Goal: Information Seeking & Learning: Learn about a topic

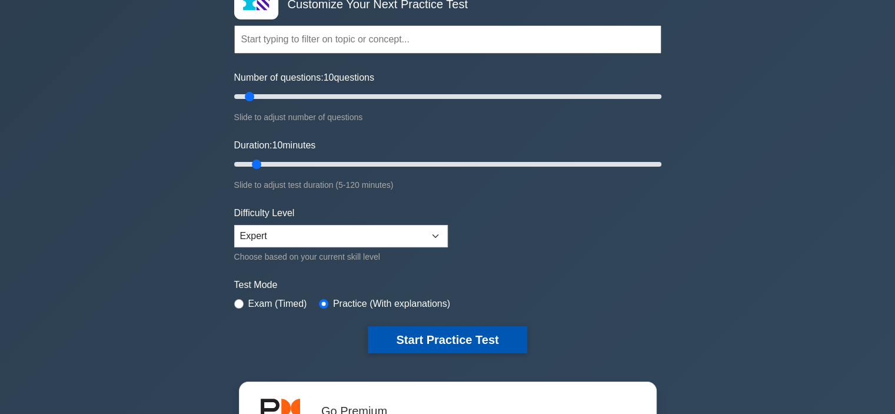
click at [398, 329] on button "Start Practice Test" at bounding box center [447, 339] width 159 height 27
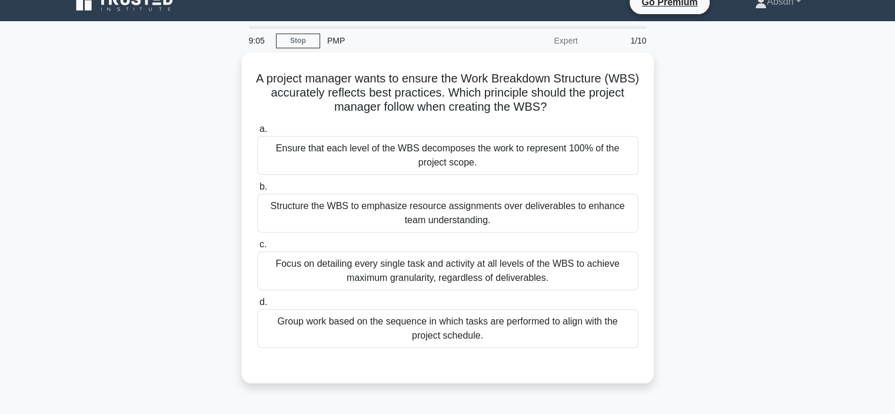
scroll to position [18, 0]
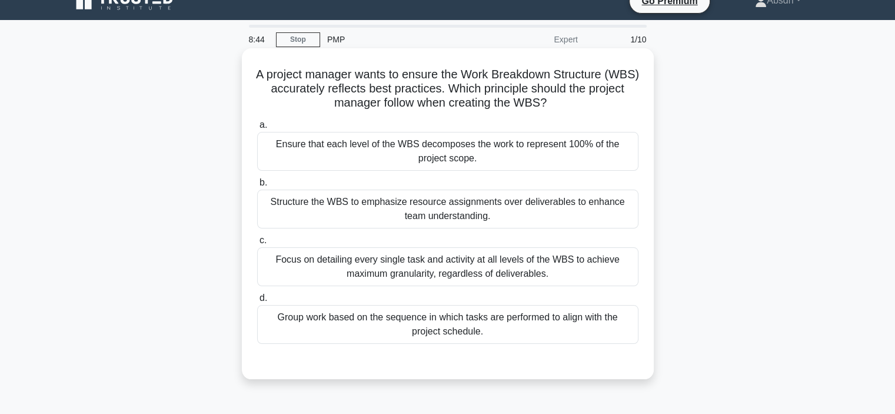
click at [520, 136] on div "Ensure that each level of the WBS decomposes the work to represent 100% of the …" at bounding box center [447, 151] width 381 height 39
click at [257, 129] on input "a. Ensure that each level of the WBS decomposes the work to represent 100% of t…" at bounding box center [257, 125] width 0 height 8
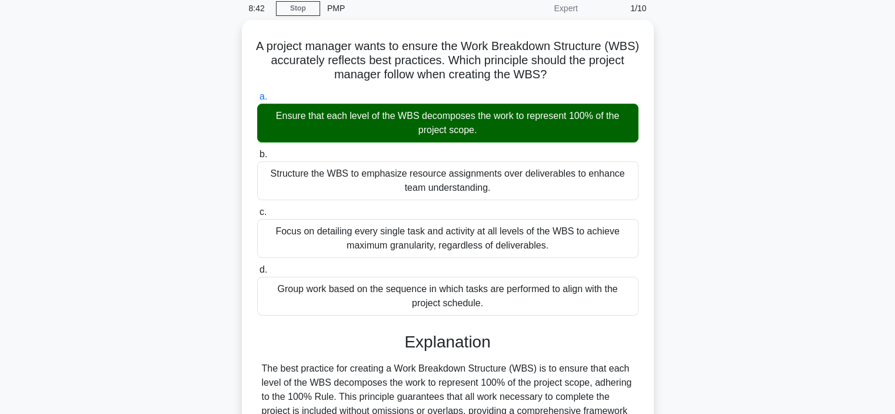
scroll to position [268, 0]
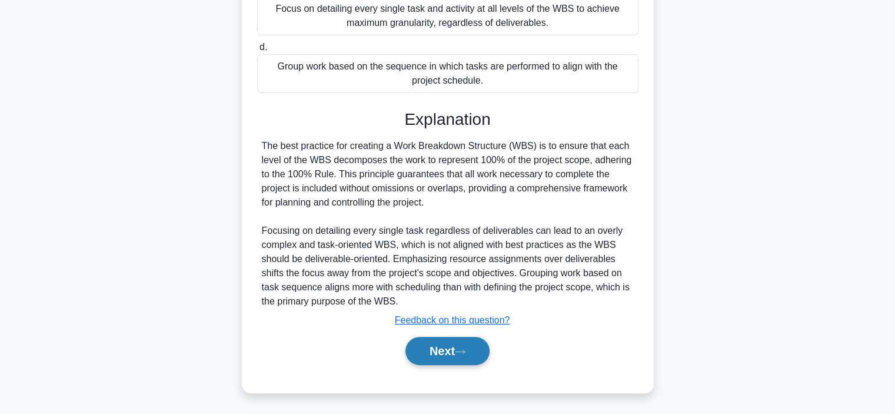
click at [439, 345] on button "Next" at bounding box center [447, 350] width 84 height 28
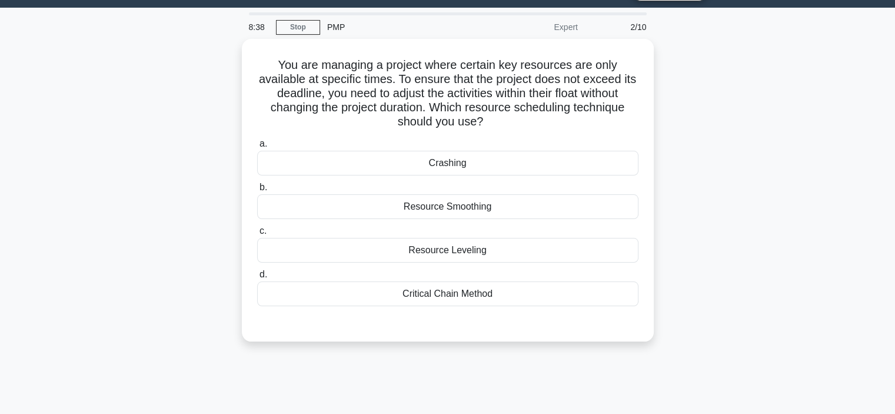
scroll to position [31, 0]
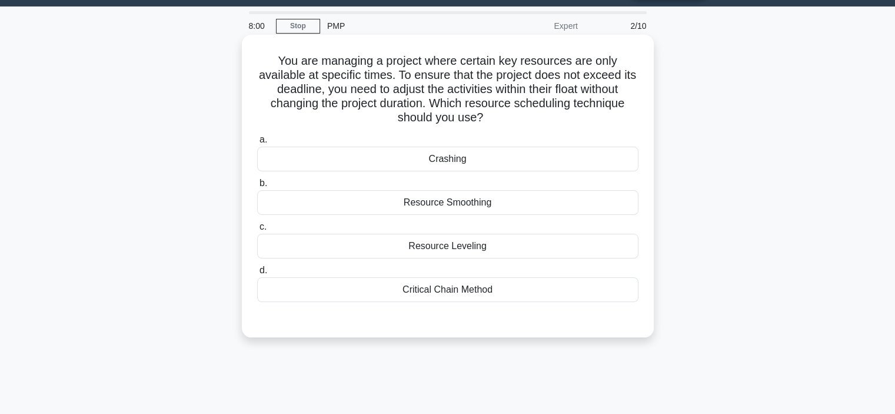
click at [451, 205] on div "Resource Smoothing" at bounding box center [447, 202] width 381 height 25
click at [257, 187] on input "b. Resource Smoothing" at bounding box center [257, 183] width 0 height 8
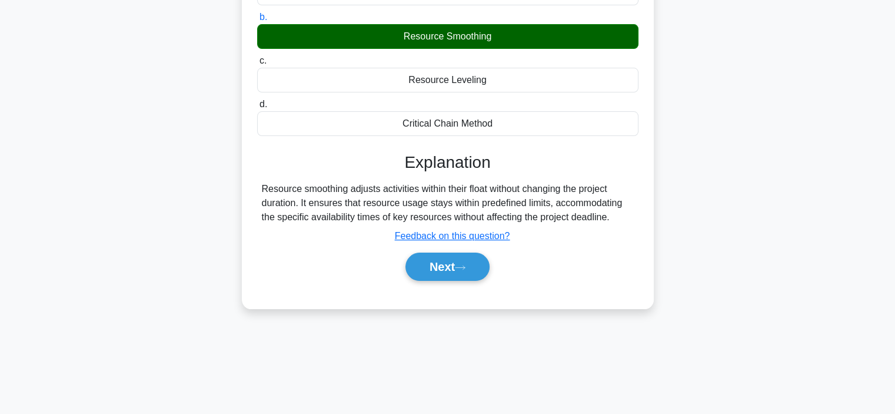
scroll to position [222, 0]
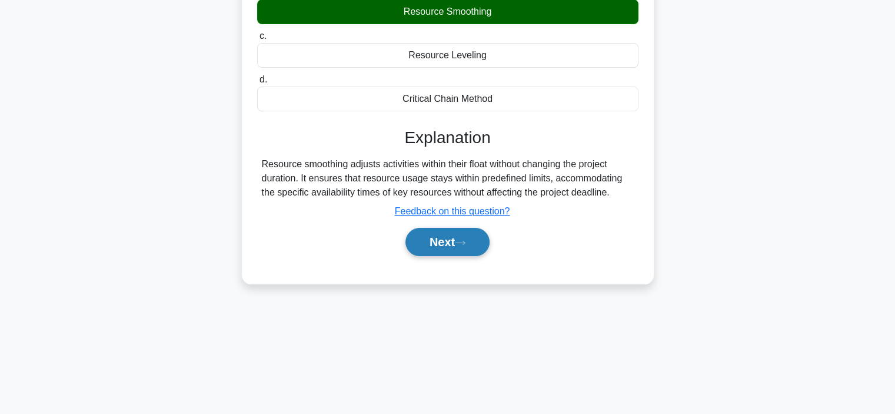
click at [458, 241] on button "Next" at bounding box center [447, 242] width 84 height 28
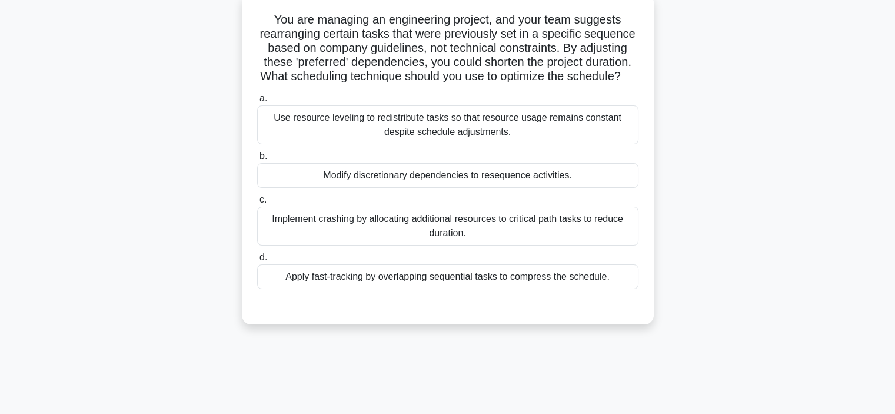
scroll to position [78, 0]
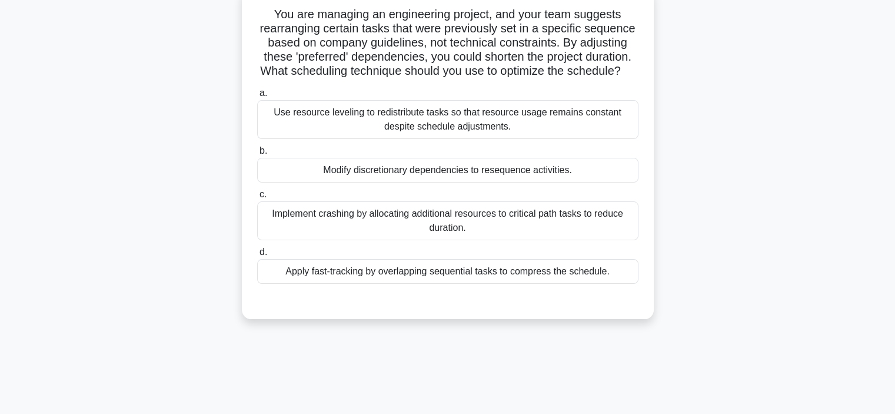
click at [467, 180] on div "Modify discretionary dependencies to resequence activities." at bounding box center [447, 170] width 381 height 25
click at [257, 155] on input "b. Modify discretionary dependencies to resequence activities." at bounding box center [257, 151] width 0 height 8
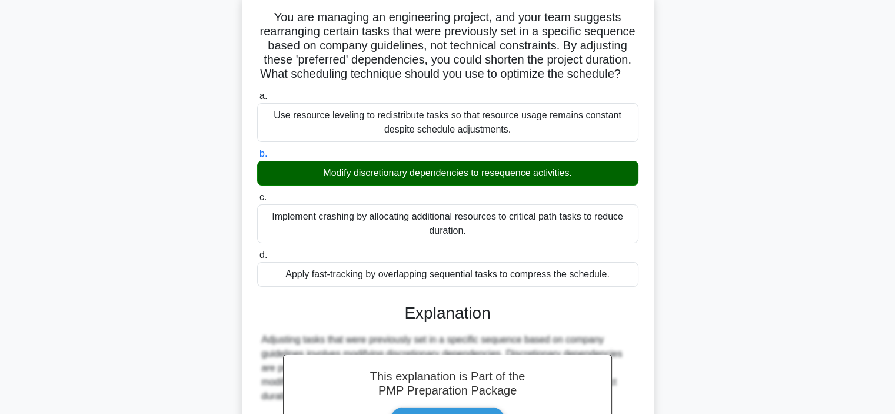
scroll to position [282, 0]
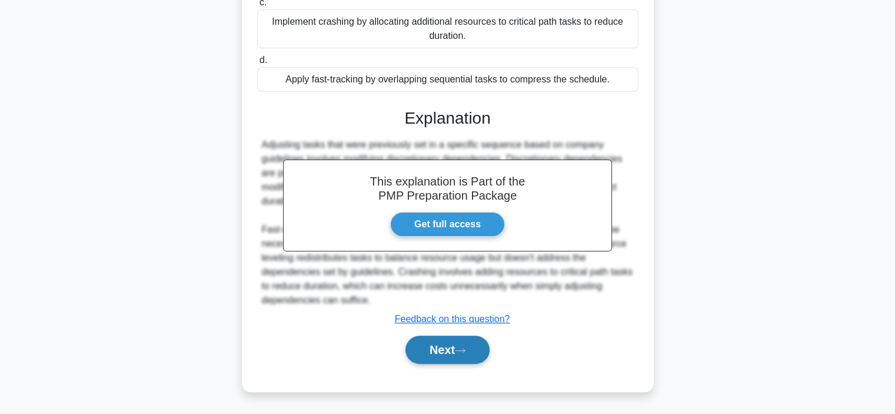
click at [468, 344] on button "Next" at bounding box center [447, 349] width 84 height 28
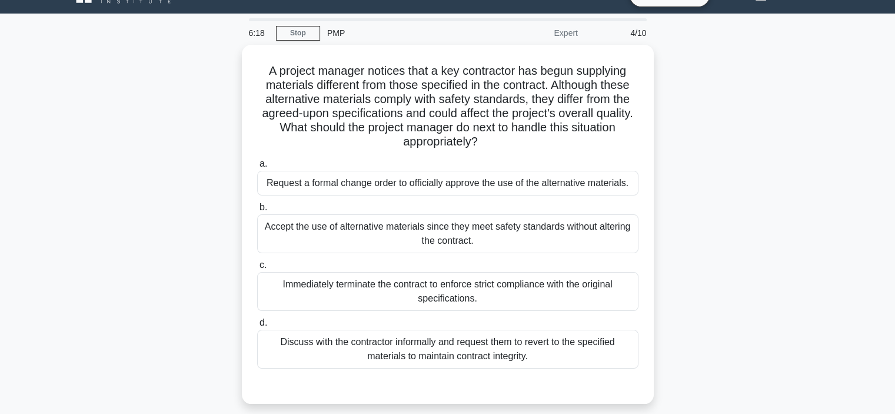
scroll to position [25, 0]
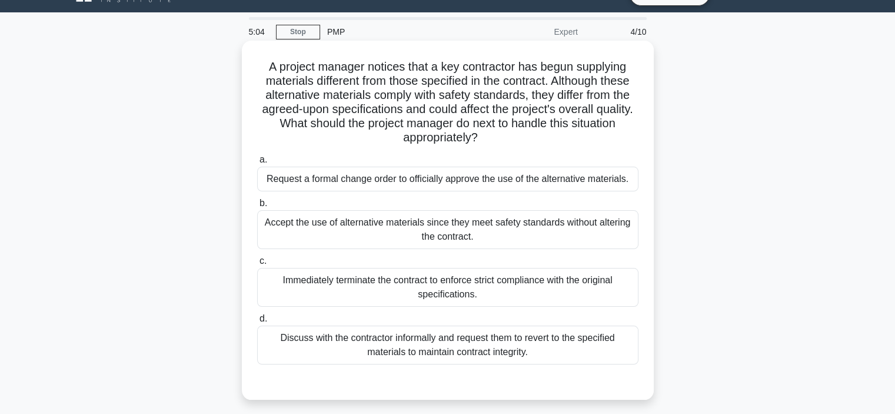
click at [409, 335] on div "Discuss with the contractor informally and request them to revert to the specif…" at bounding box center [447, 344] width 381 height 39
click at [257, 322] on input "d. Discuss with the contractor informally and request them to revert to the spe…" at bounding box center [257, 319] width 0 height 8
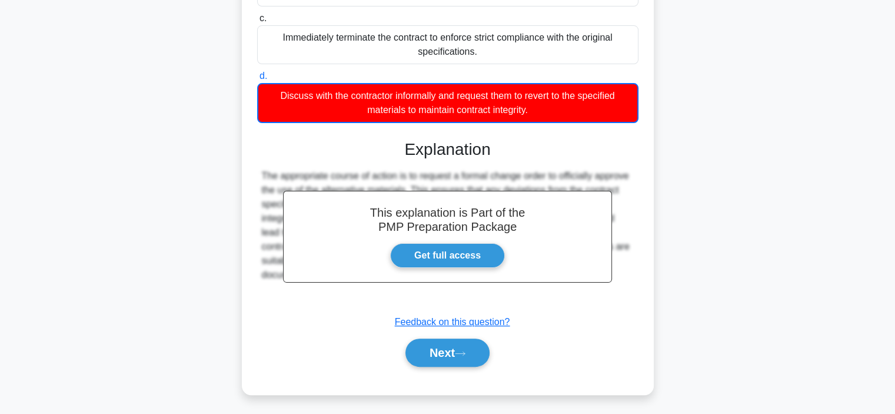
scroll to position [282, 0]
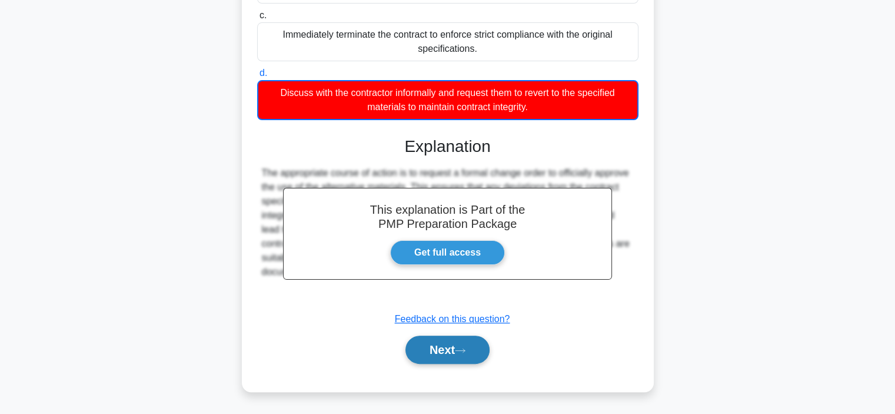
click at [429, 356] on button "Next" at bounding box center [447, 349] width 84 height 28
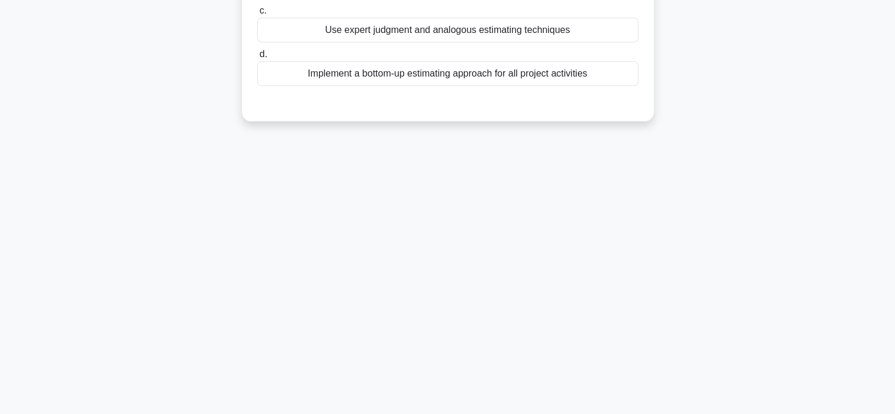
scroll to position [0, 0]
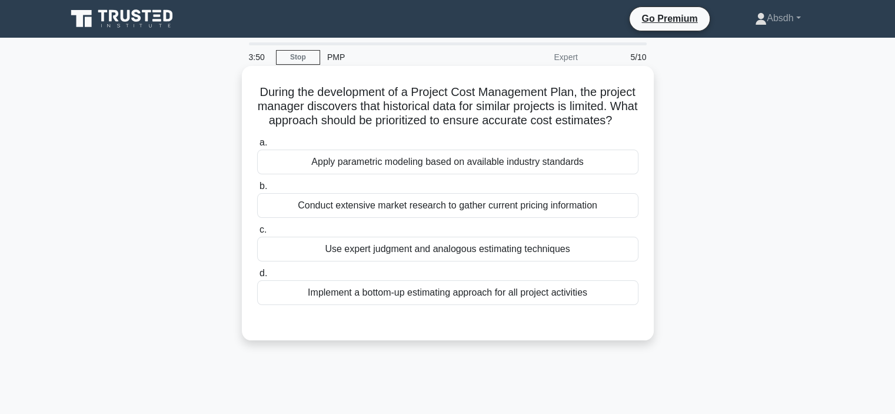
click at [436, 261] on div "Use expert judgment and analogous estimating techniques" at bounding box center [447, 248] width 381 height 25
click at [257, 234] on input "c. Use expert judgment and analogous estimating techniques" at bounding box center [257, 230] width 0 height 8
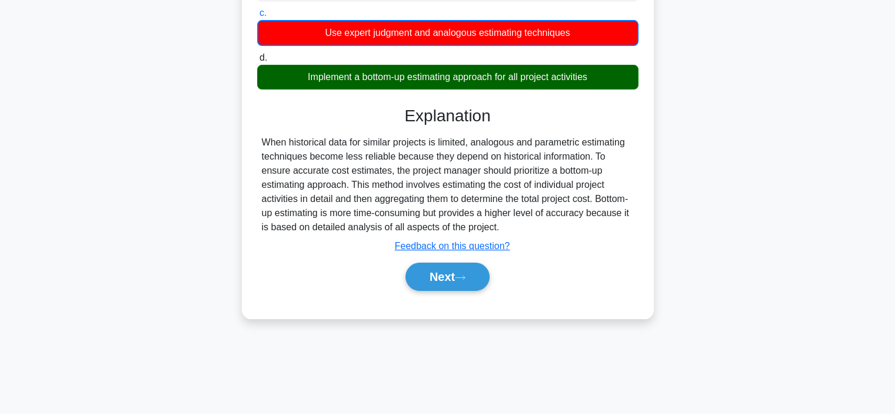
scroll to position [219, 0]
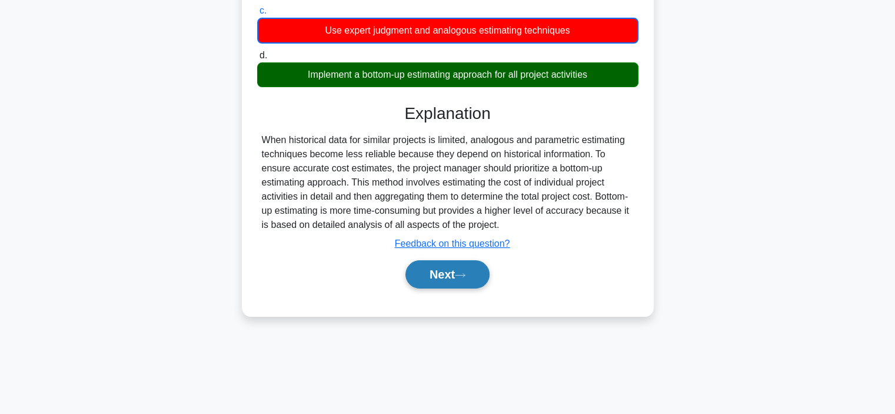
click at [452, 288] on button "Next" at bounding box center [447, 274] width 84 height 28
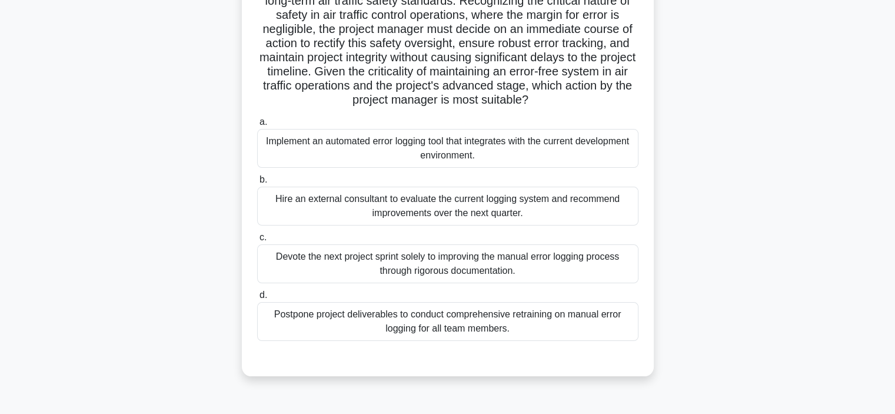
scroll to position [179, 0]
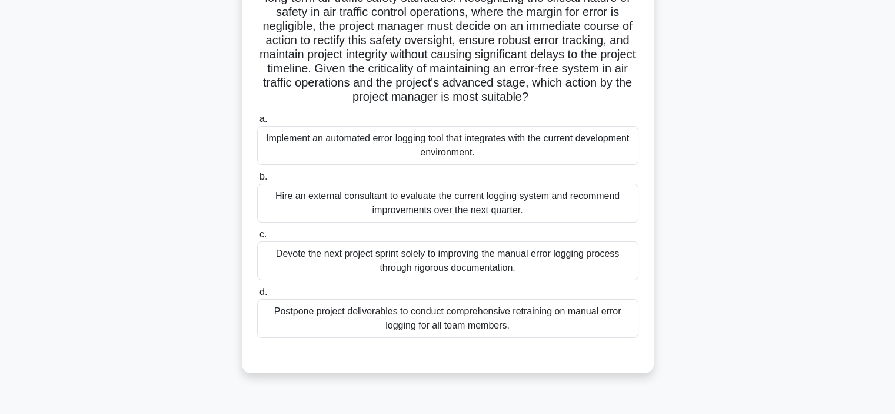
click at [331, 160] on div "Implement an automated error logging tool that integrates with the current deve…" at bounding box center [447, 145] width 381 height 39
click at [257, 123] on input "a. Implement an automated error logging tool that integrates with the current d…" at bounding box center [257, 119] width 0 height 8
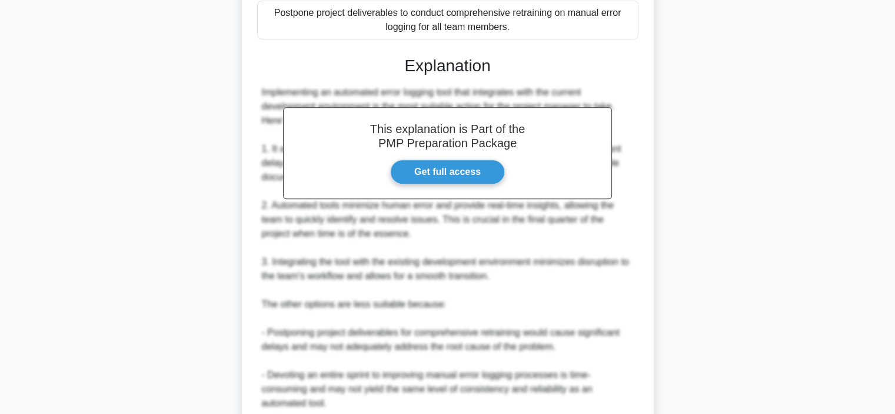
scroll to position [649, 0]
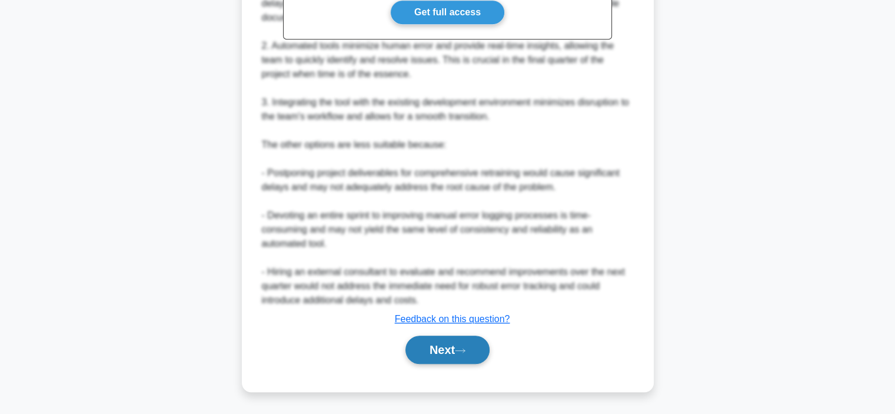
click at [459, 353] on button "Next" at bounding box center [447, 349] width 84 height 28
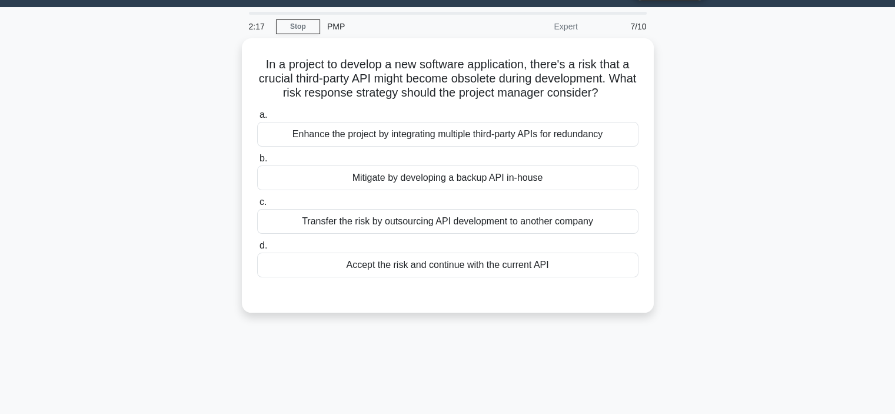
scroll to position [0, 0]
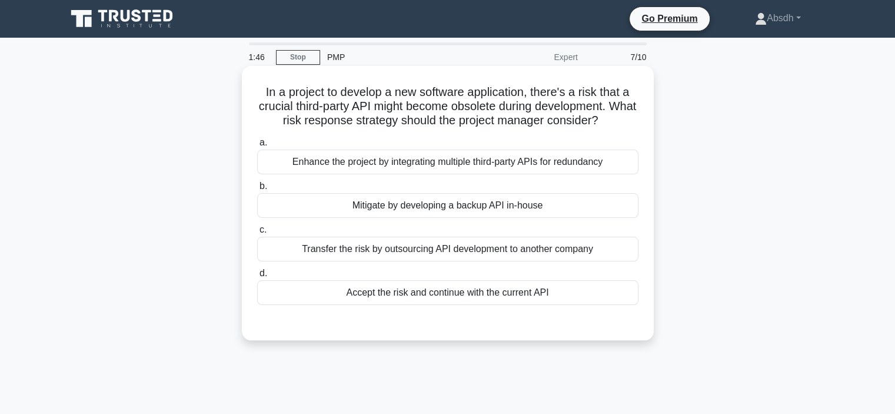
click at [406, 206] on div "Mitigate by developing a backup API in-house" at bounding box center [447, 205] width 381 height 25
click at [257, 190] on input "b. Mitigate by developing a backup API in-house" at bounding box center [257, 186] width 0 height 8
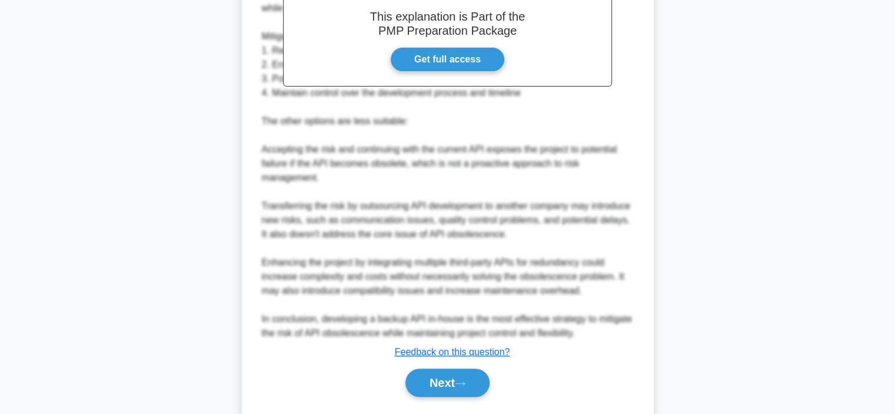
scroll to position [402, 0]
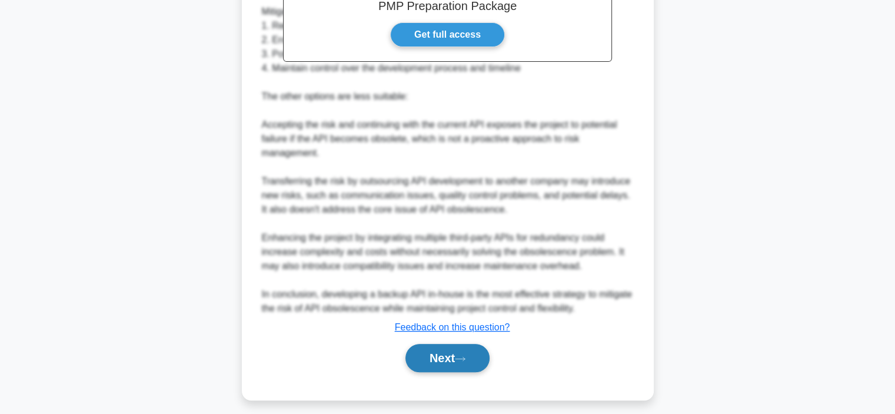
click at [449, 356] on button "Next" at bounding box center [447, 358] width 84 height 28
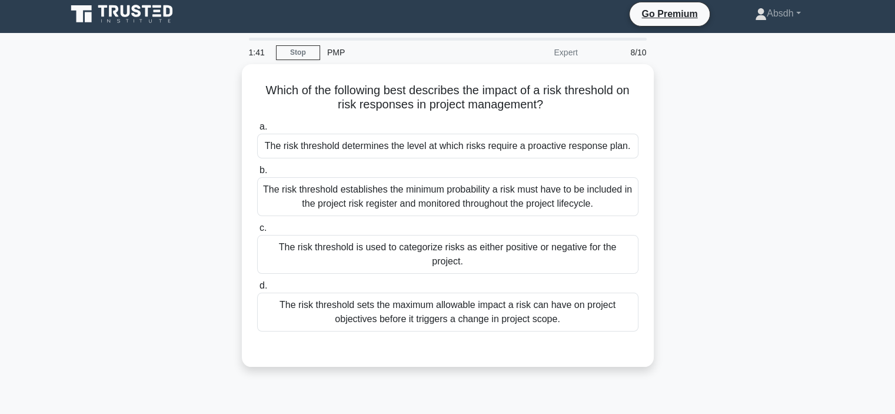
scroll to position [0, 0]
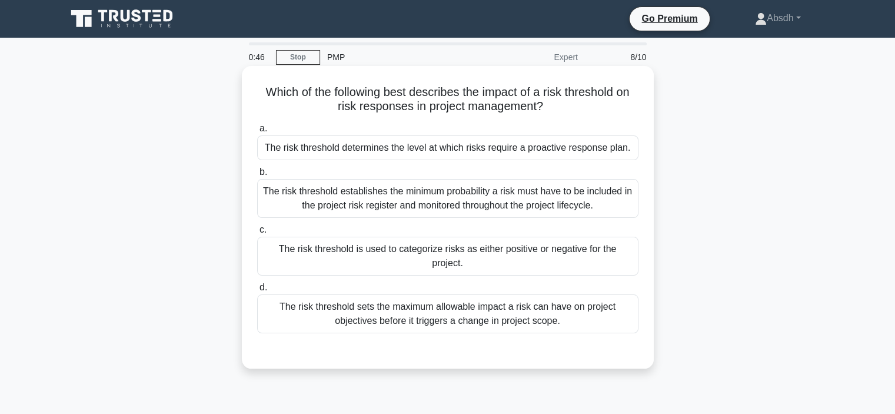
click at [388, 310] on div "The risk threshold sets the maximum allowable impact a risk can have on project…" at bounding box center [447, 313] width 381 height 39
click at [257, 291] on input "d. The risk threshold sets the maximum allowable impact a risk can have on proj…" at bounding box center [257, 288] width 0 height 8
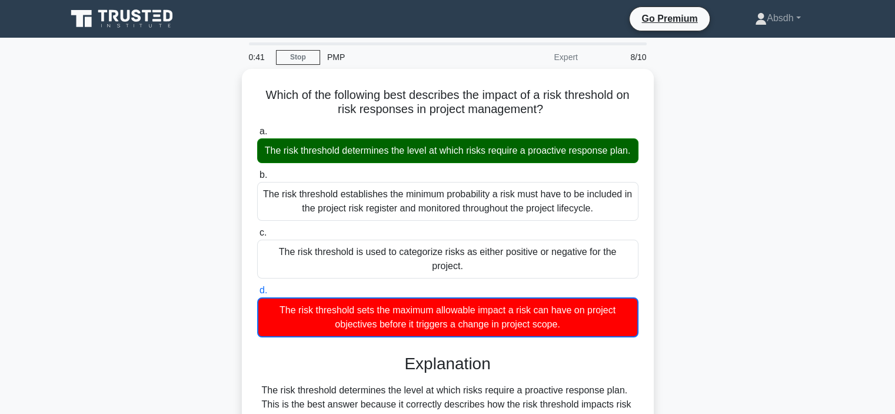
scroll to position [227, 0]
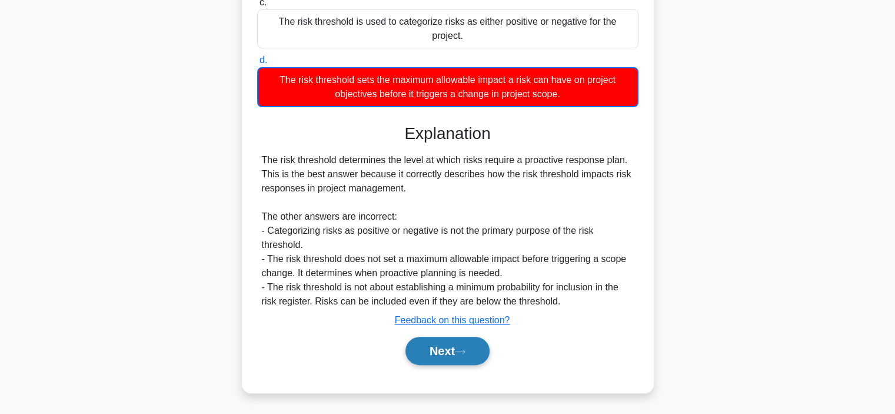
click at [441, 355] on button "Next" at bounding box center [447, 350] width 84 height 28
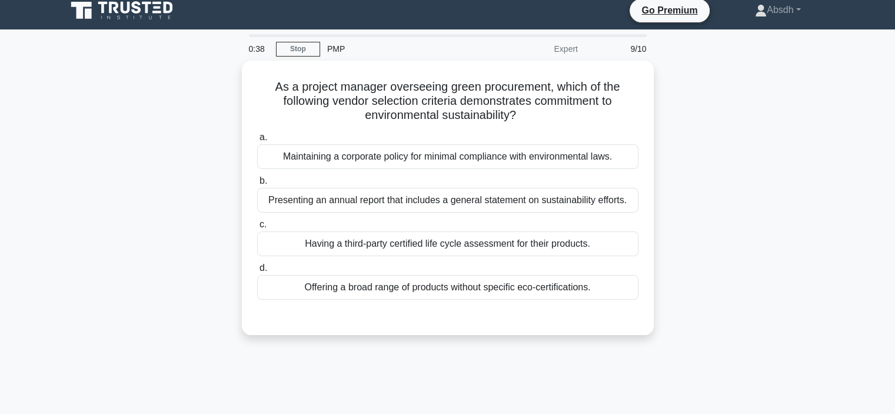
scroll to position [12, 0]
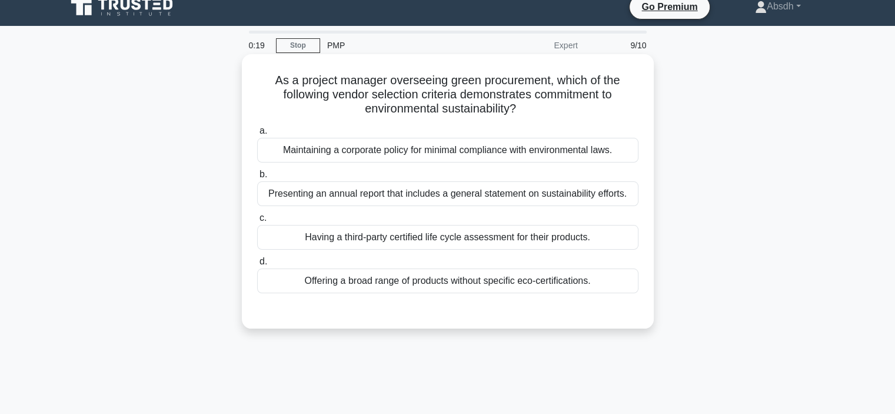
click at [456, 236] on div "Having a third-party certified life cycle assessment for their products." at bounding box center [447, 237] width 381 height 25
click at [257, 222] on input "c. Having a third-party certified life cycle assessment for their products." at bounding box center [257, 218] width 0 height 8
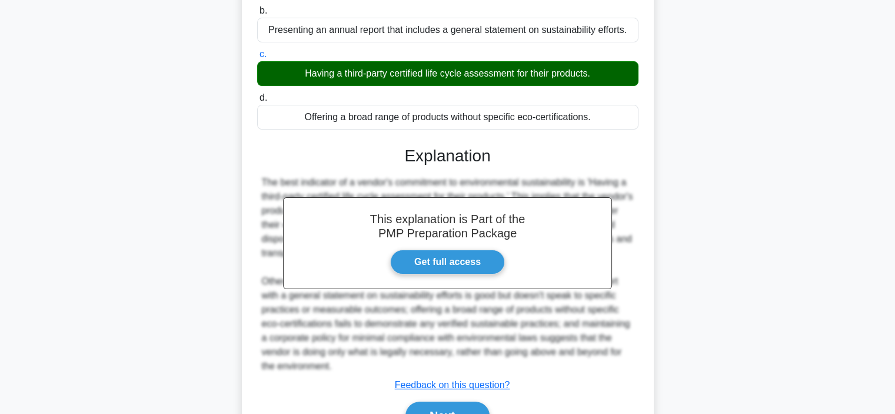
scroll to position [240, 0]
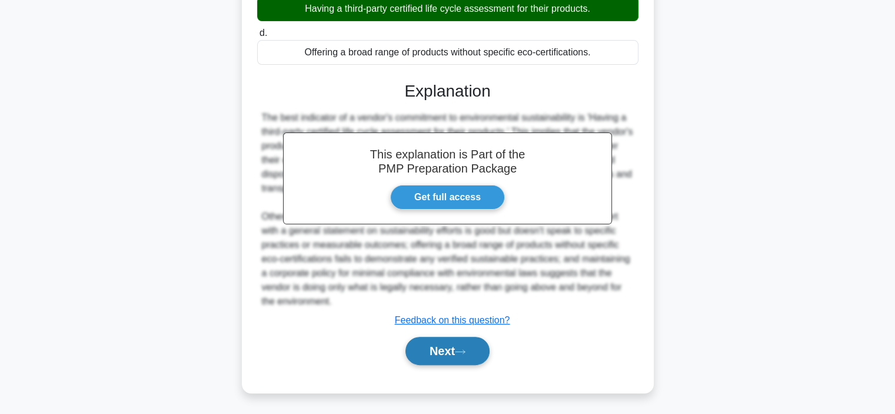
click at [456, 349] on button "Next" at bounding box center [447, 350] width 84 height 28
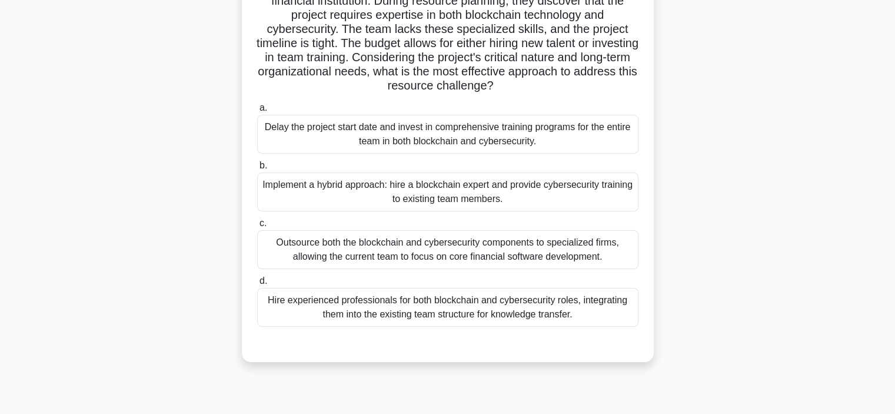
scroll to position [106, 0]
click at [462, 315] on div "Hire experienced professionals for both blockchain and cybersecurity roles, int…" at bounding box center [447, 305] width 381 height 39
click at [257, 284] on input "d. Hire experienced professionals for both blockchain and cybersecurity roles, …" at bounding box center [257, 280] width 0 height 8
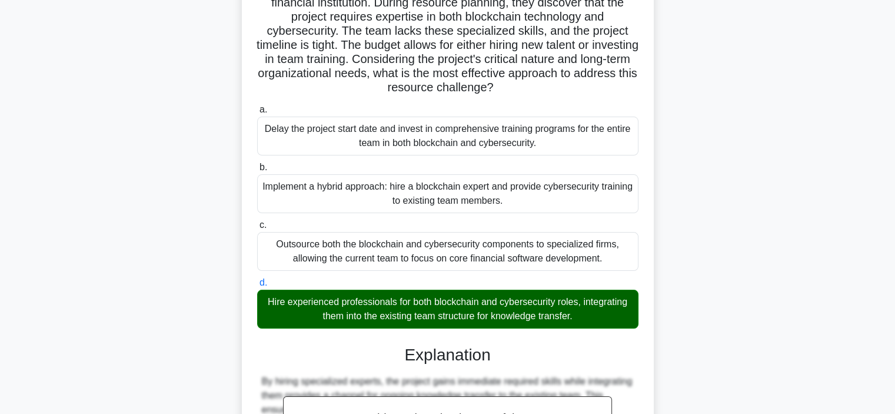
scroll to position [311, 0]
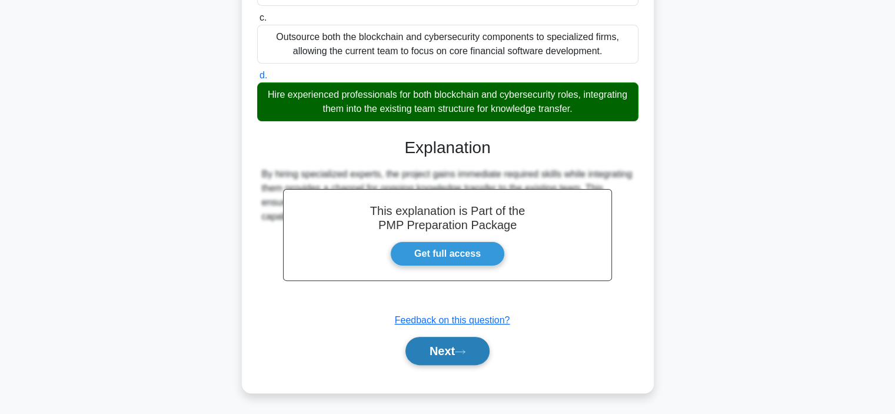
click at [440, 350] on button "Next" at bounding box center [447, 350] width 84 height 28
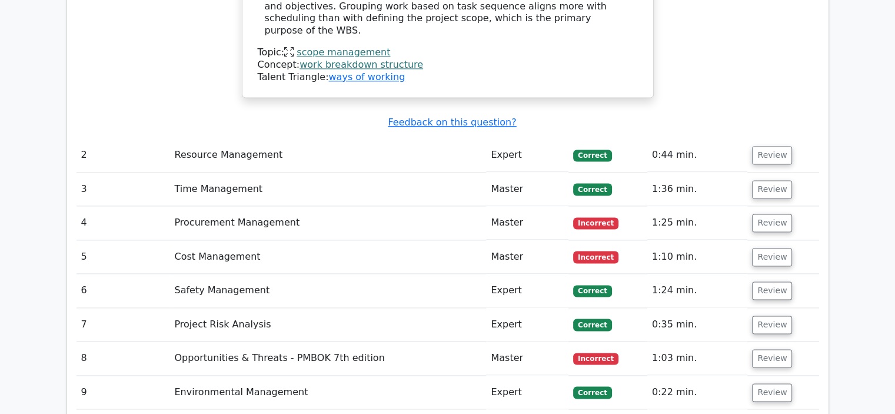
scroll to position [1581, 0]
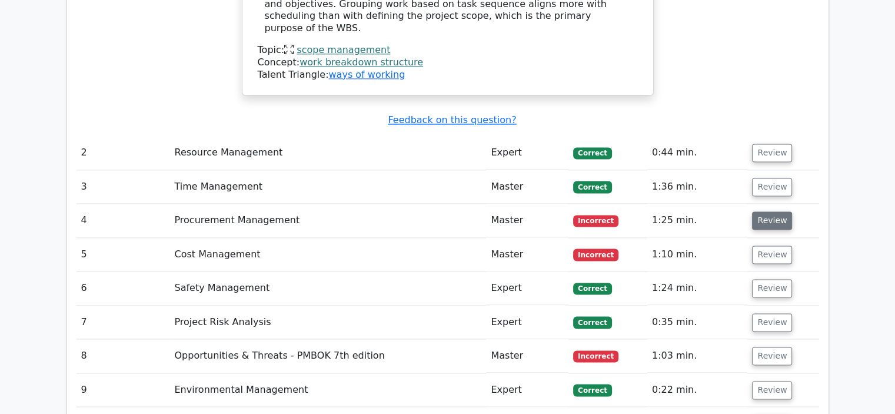
click at [775, 211] on button "Review" at bounding box center [772, 220] width 40 height 18
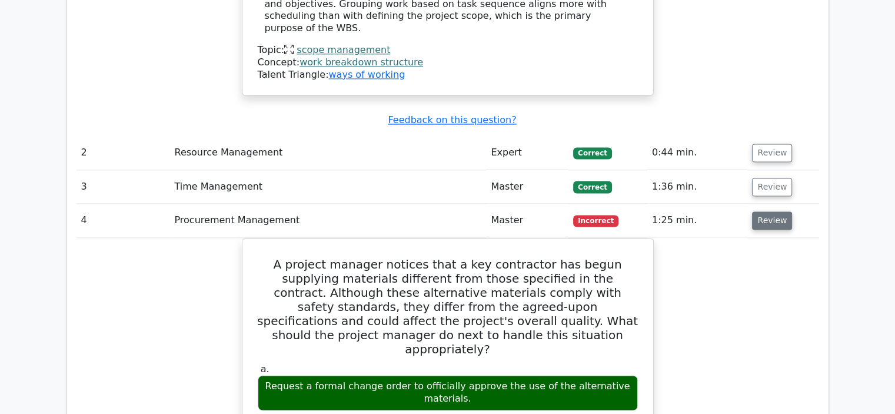
click at [775, 211] on button "Review" at bounding box center [772, 220] width 40 height 18
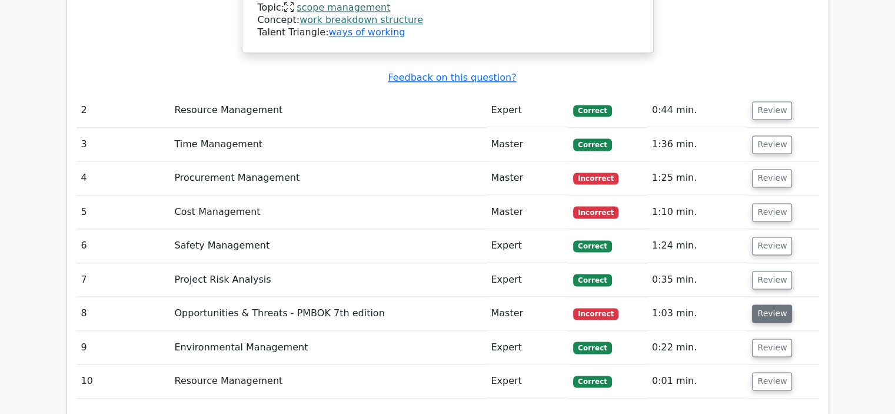
scroll to position [1623, 0]
click at [756, 304] on button "Review" at bounding box center [772, 313] width 40 height 18
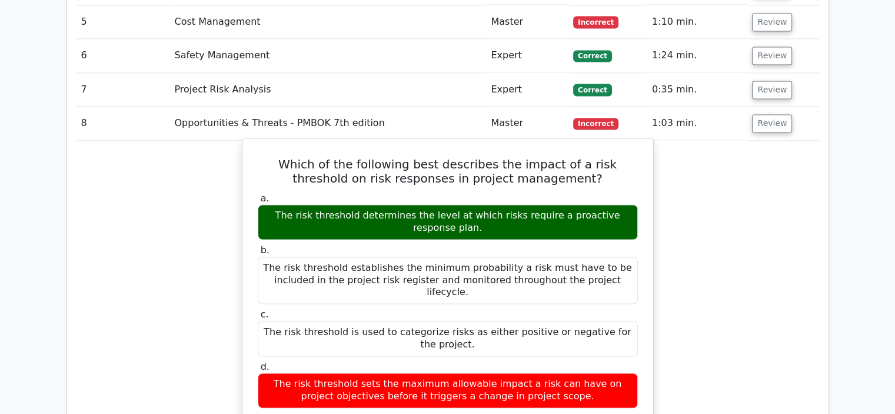
scroll to position [1814, 0]
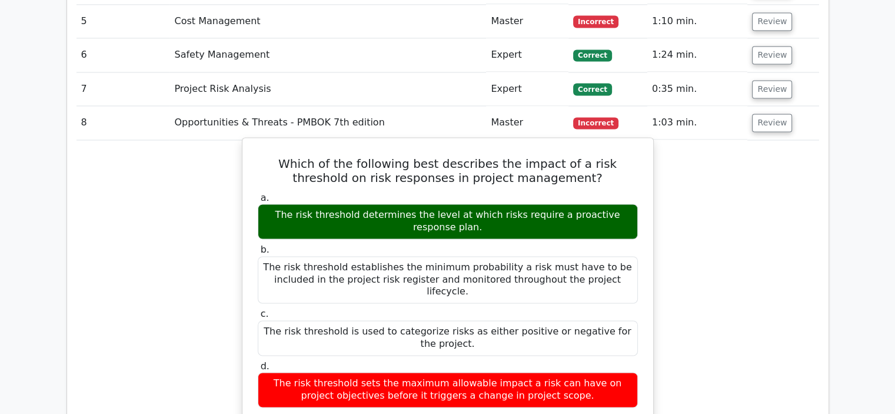
drag, startPoint x: 574, startPoint y: 286, endPoint x: 255, endPoint y: 70, distance: 385.4
click at [255, 142] on div "Which of the following best describes the impact of a risk threshold on risk re…" at bounding box center [447, 398] width 401 height 513
copy div "Which of the following best describes the impact of a risk threshold on risk re…"
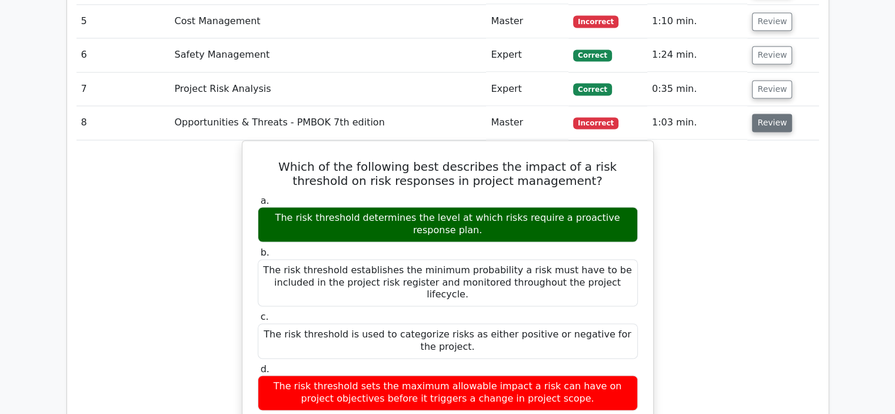
click at [758, 114] on button "Review" at bounding box center [772, 123] width 40 height 18
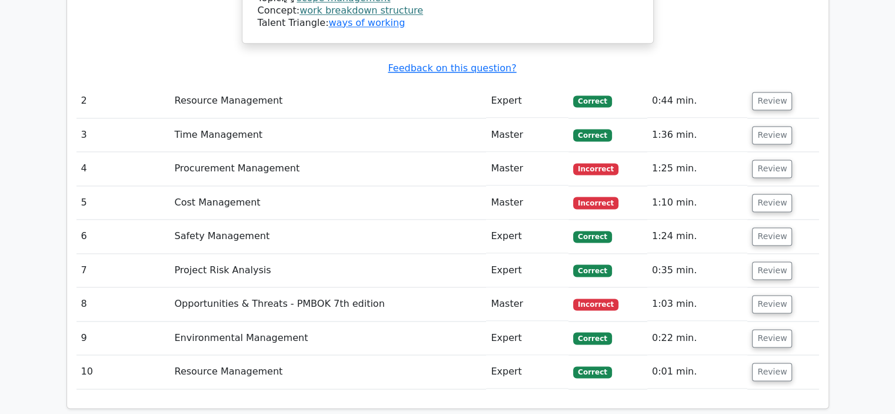
scroll to position [1632, 0]
click at [766, 194] on button "Review" at bounding box center [772, 203] width 40 height 18
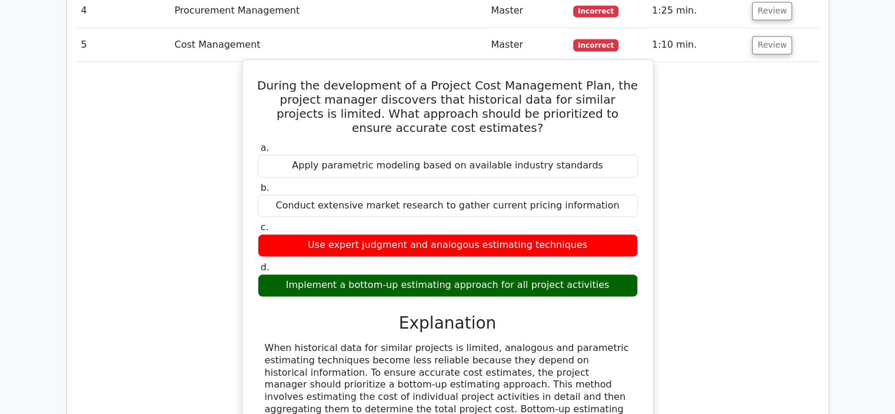
scroll to position [1790, 0]
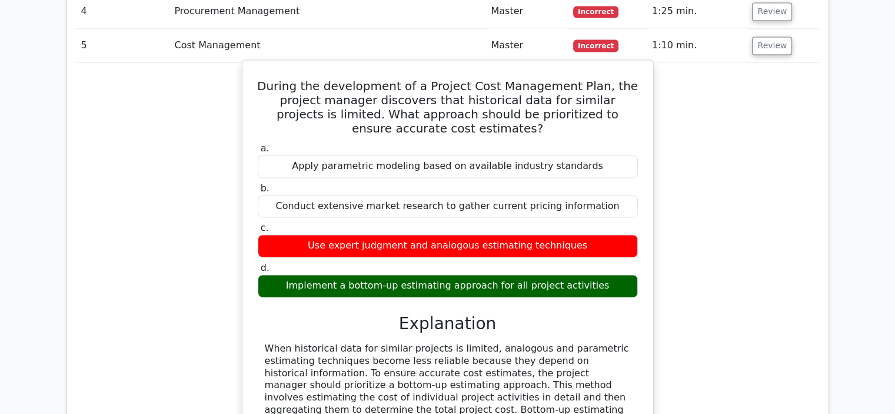
click at [504, 342] on div "When historical data for similar projects is limited, analogous and parametric …" at bounding box center [448, 391] width 366 height 98
copy div "analogous"
click at [486, 342] on div "When historical data for similar projects is limited, analogous and parametric …" at bounding box center [448, 391] width 366 height 98
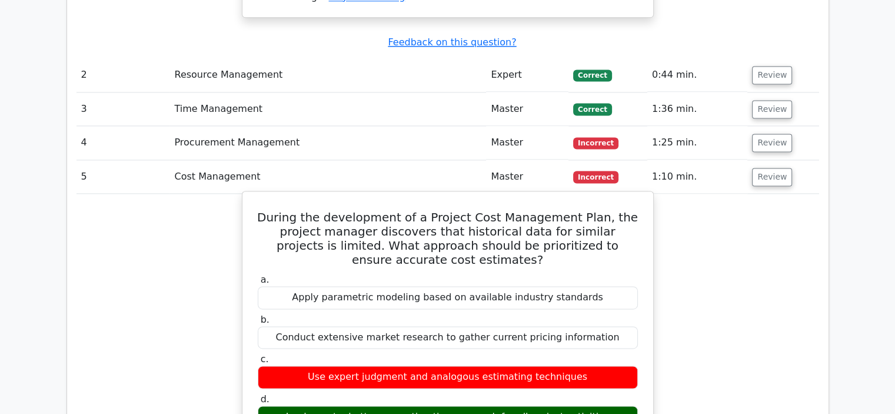
scroll to position [1658, 0]
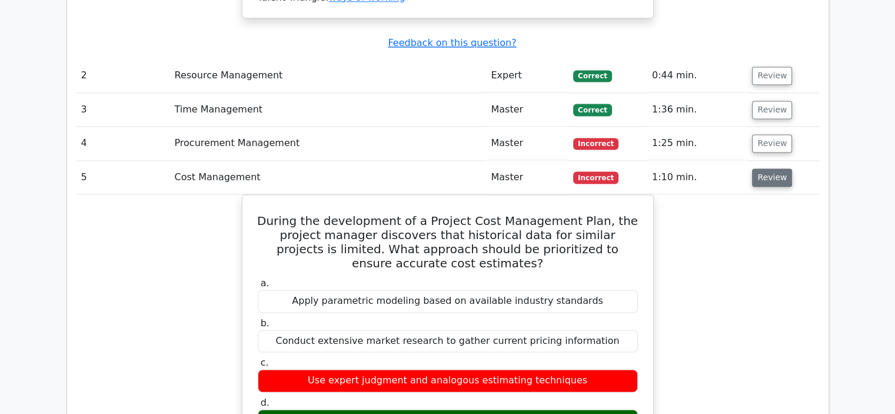
click at [767, 168] on button "Review" at bounding box center [772, 177] width 40 height 18
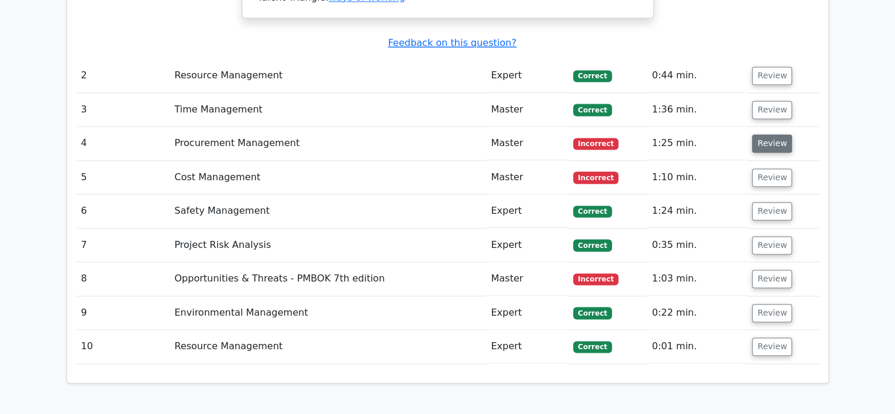
click at [760, 134] on button "Review" at bounding box center [772, 143] width 40 height 18
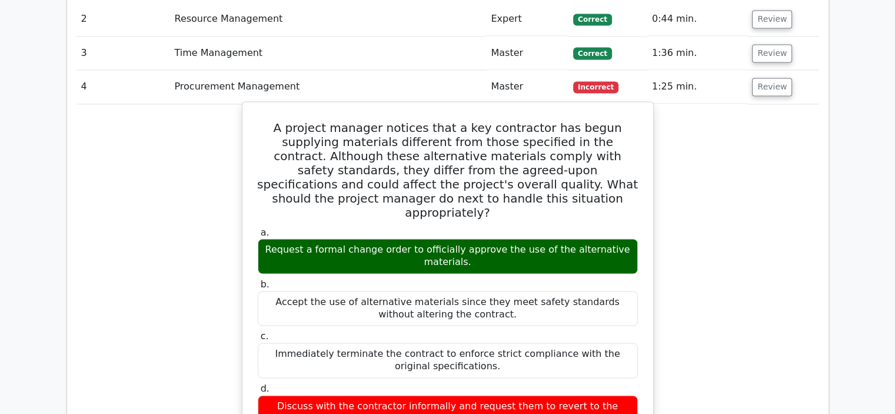
scroll to position [1713, 0]
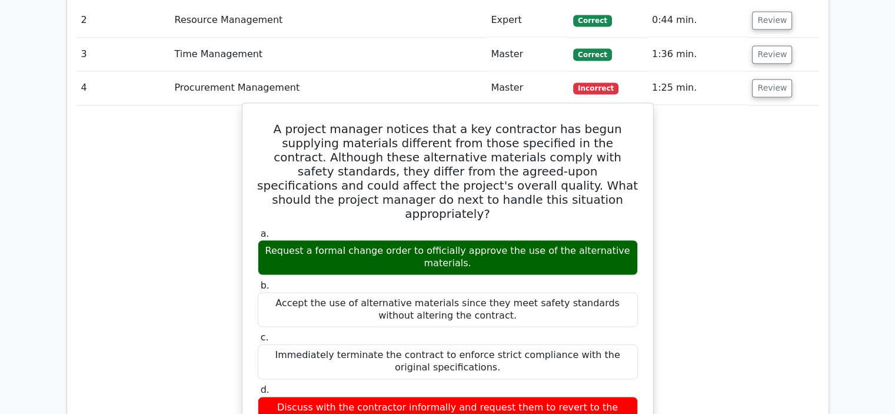
drag, startPoint x: 536, startPoint y: 319, endPoint x: 247, endPoint y: 36, distance: 404.3
click at [247, 108] on div "A project manager notices that a key contractor has begun supplying materials d…" at bounding box center [447, 381] width 401 height 547
copy div "A project manager notices that a key contractor has begun supplying materials d…"
